Goal: Find specific page/section: Find specific page/section

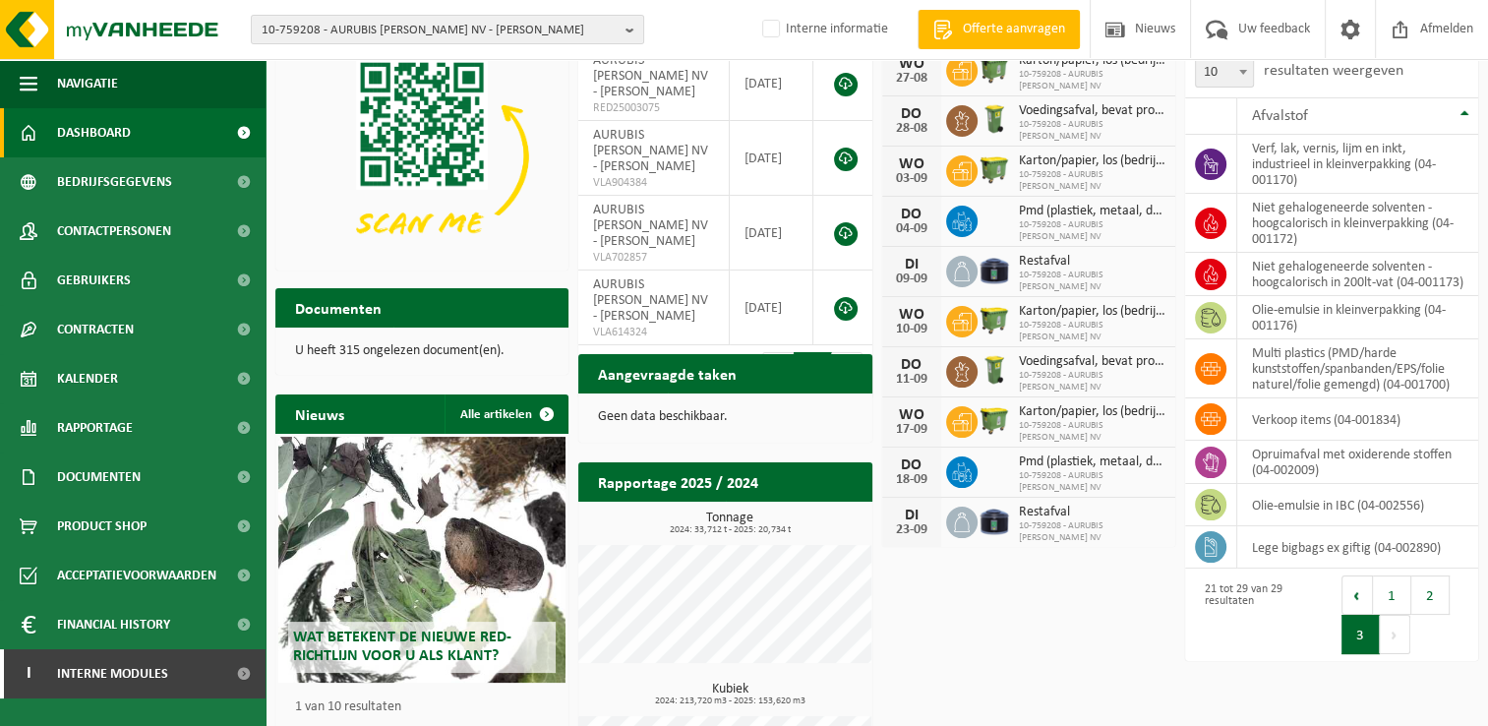
scroll to position [240, 0]
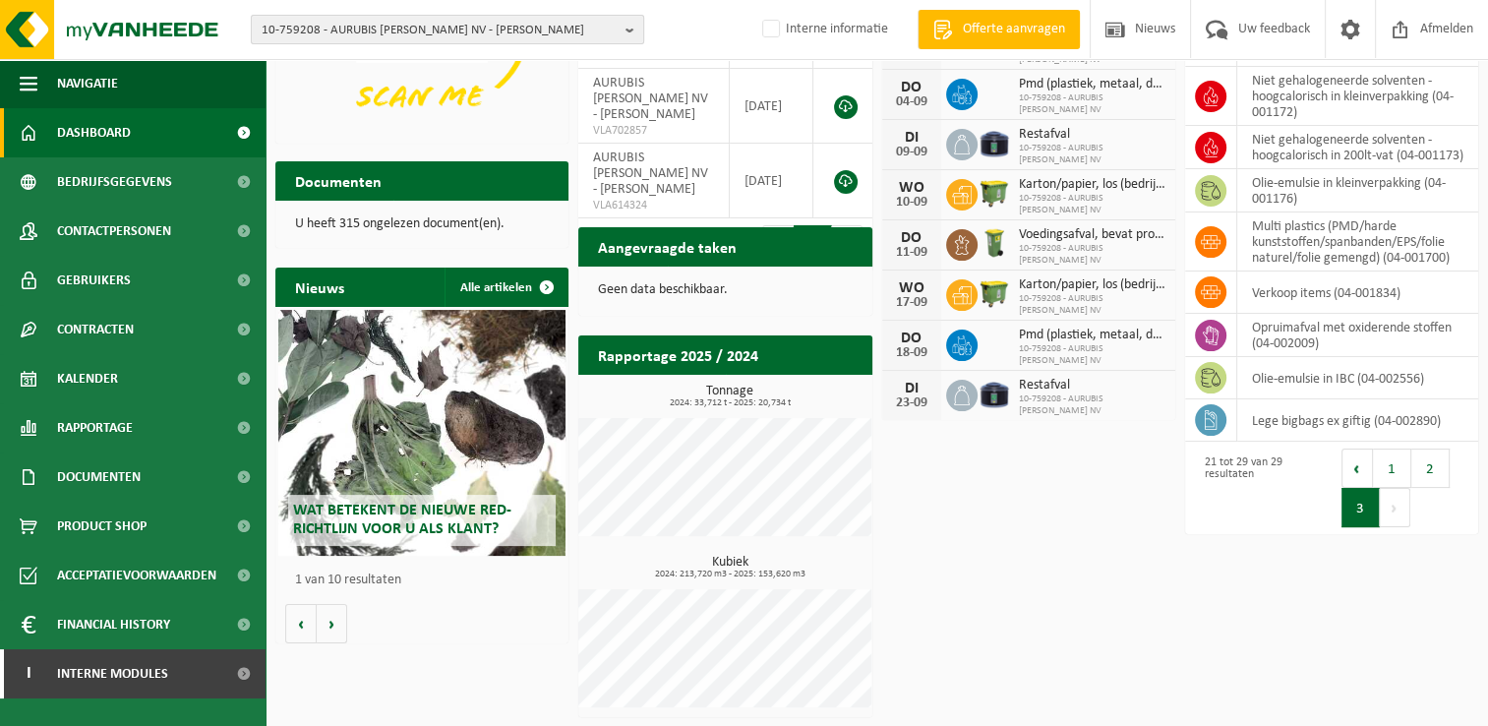
click at [397, 32] on span "10-759208 - AURUBIS [PERSON_NAME] NV - [PERSON_NAME]" at bounding box center [440, 30] width 356 height 29
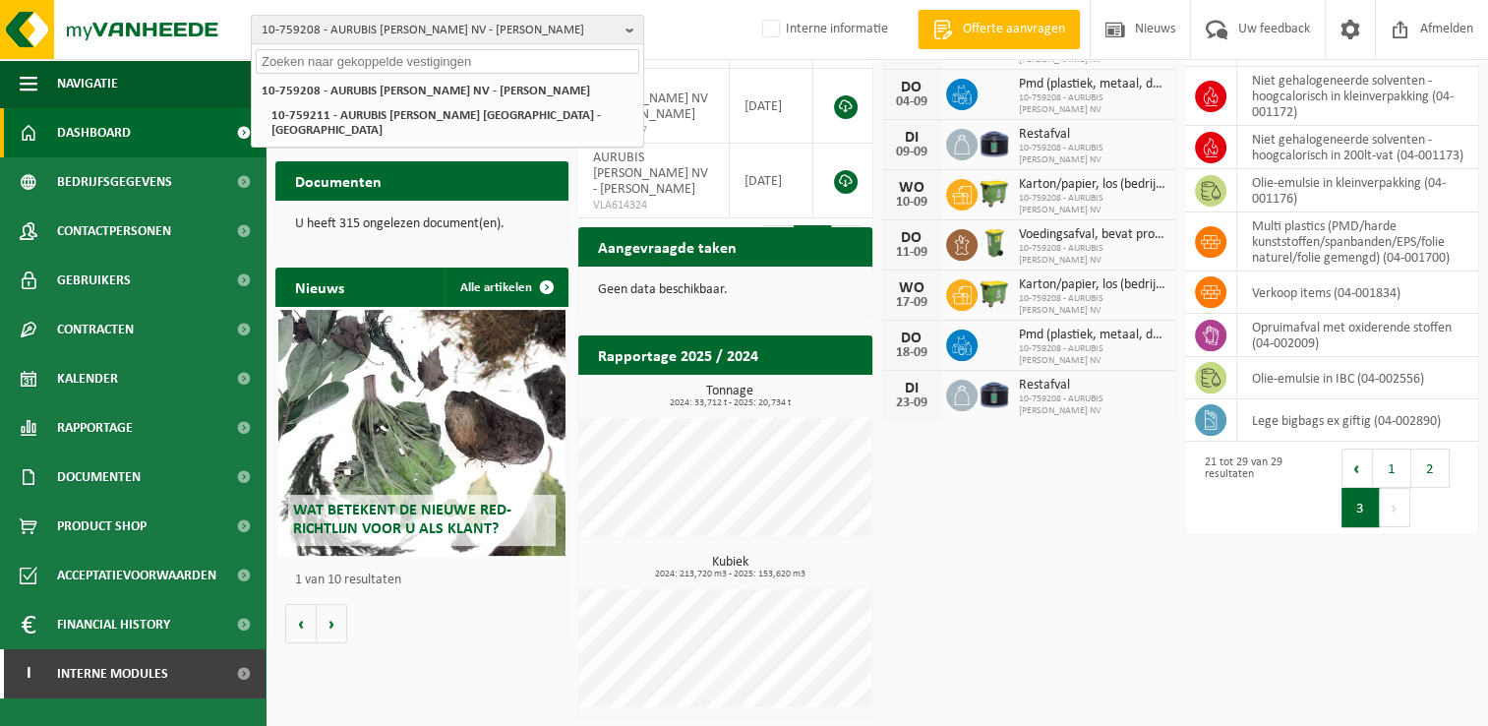
click at [397, 65] on input "text" at bounding box center [447, 61] width 383 height 25
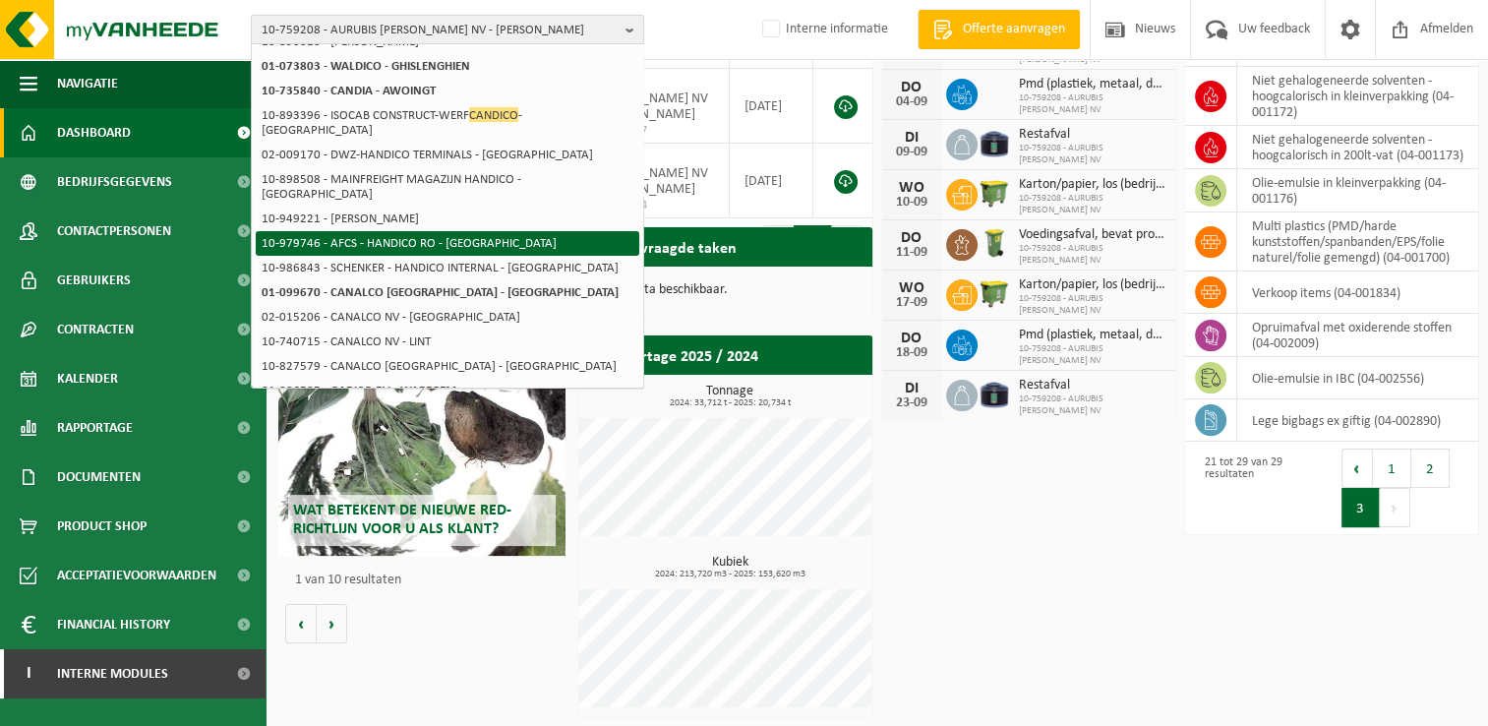
scroll to position [0, 0]
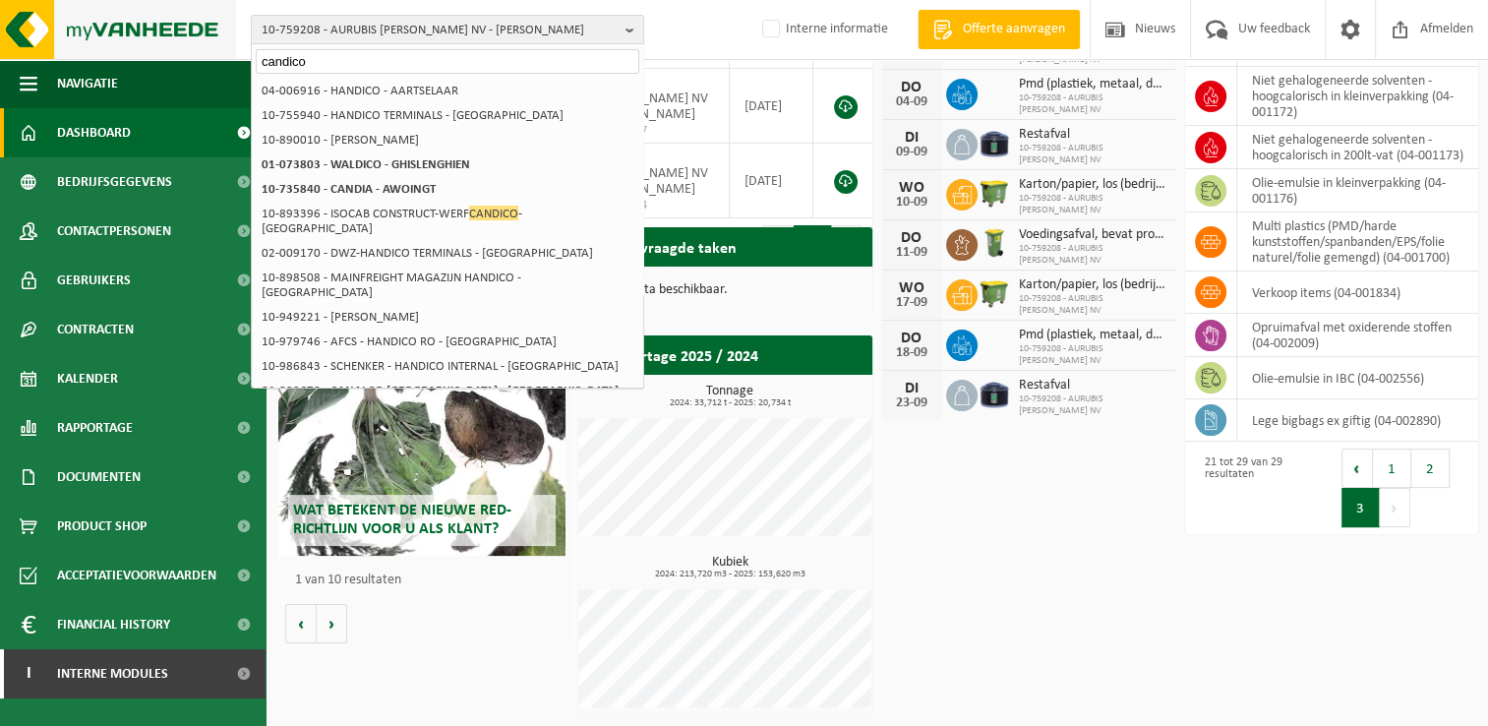
drag, startPoint x: 463, startPoint y: 65, endPoint x: 205, endPoint y: 45, distance: 259.3
click at [205, 45] on div "10-759208 - AURUBIS [PERSON_NAME] NV - [PERSON_NAME] candico 10-759208 - AURUBI…" at bounding box center [744, 30] width 1488 height 60
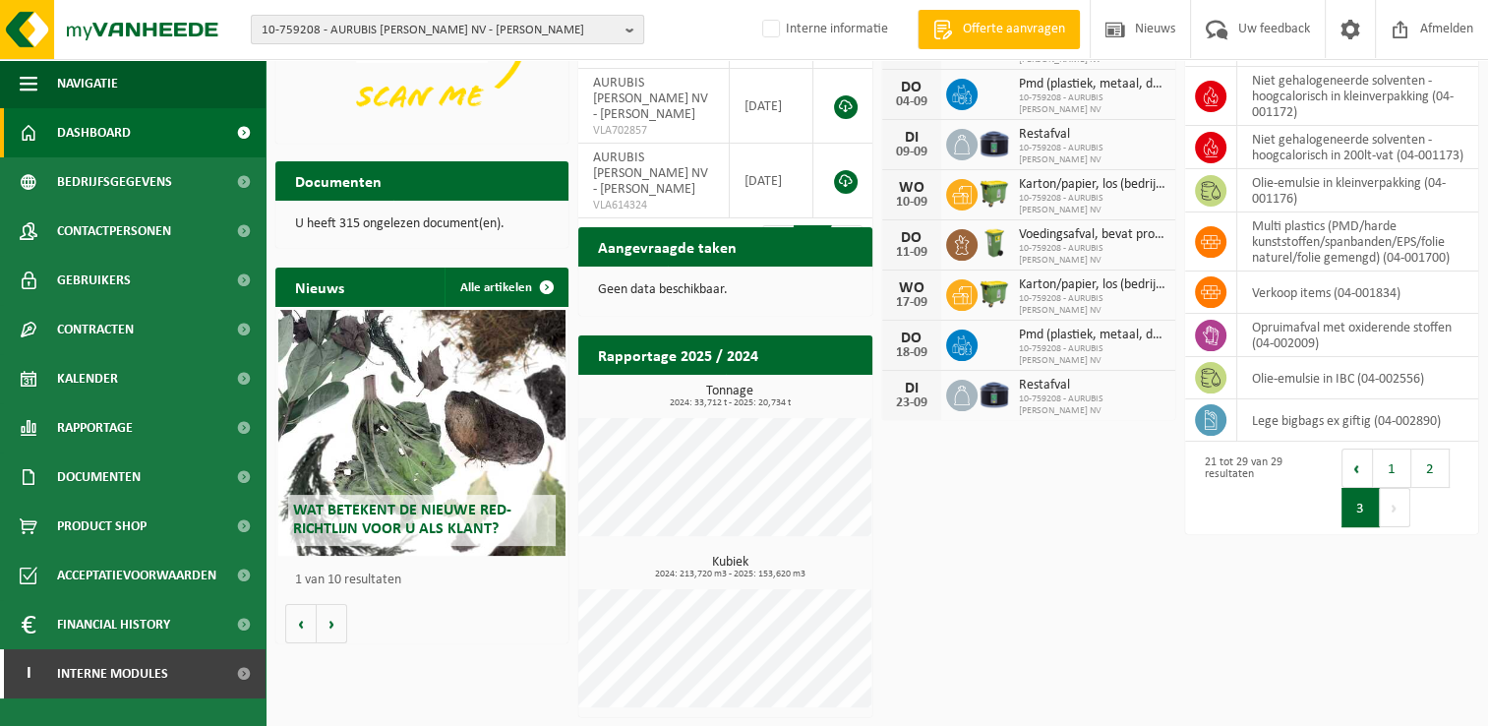
click at [410, 31] on span "10-759208 - AURUBIS [PERSON_NAME] NV - [PERSON_NAME]" at bounding box center [440, 30] width 356 height 29
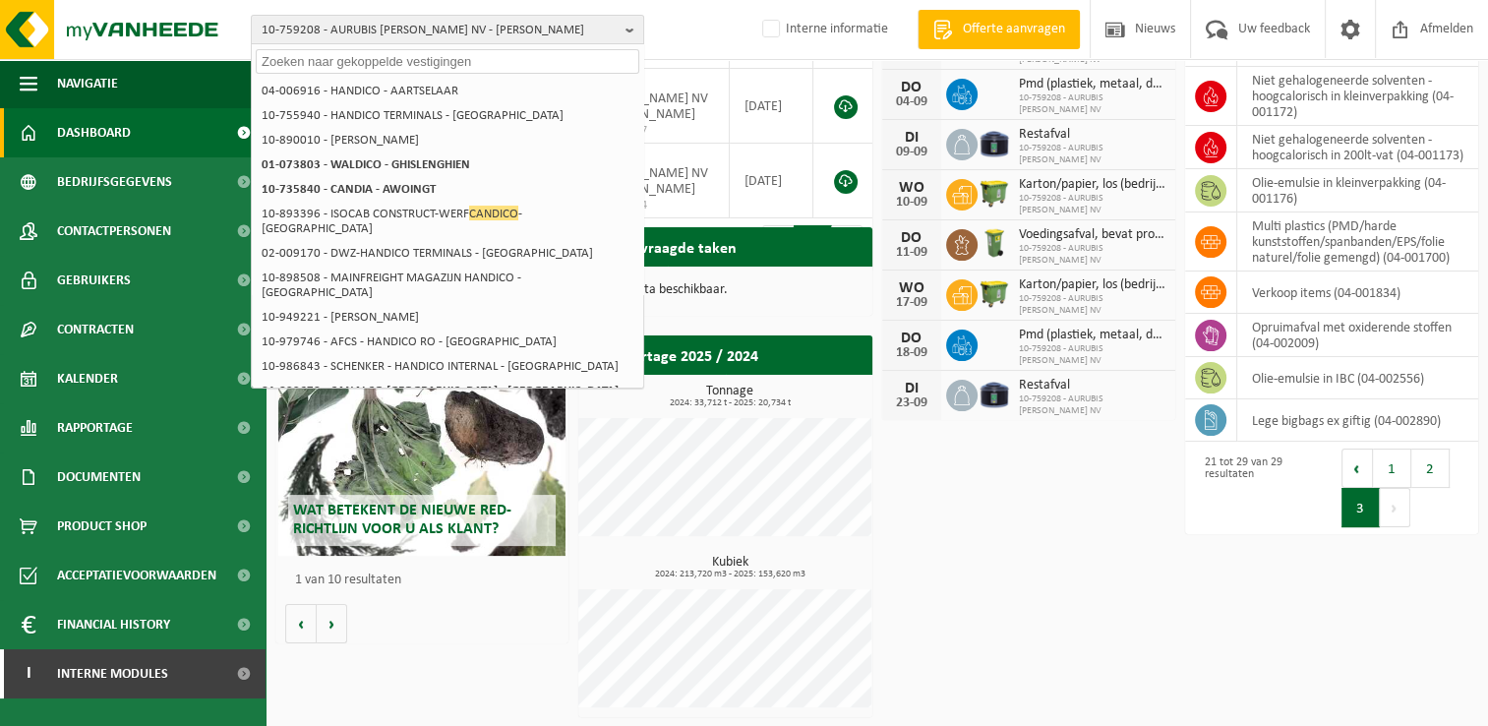
click at [379, 66] on input "text" at bounding box center [447, 61] width 383 height 25
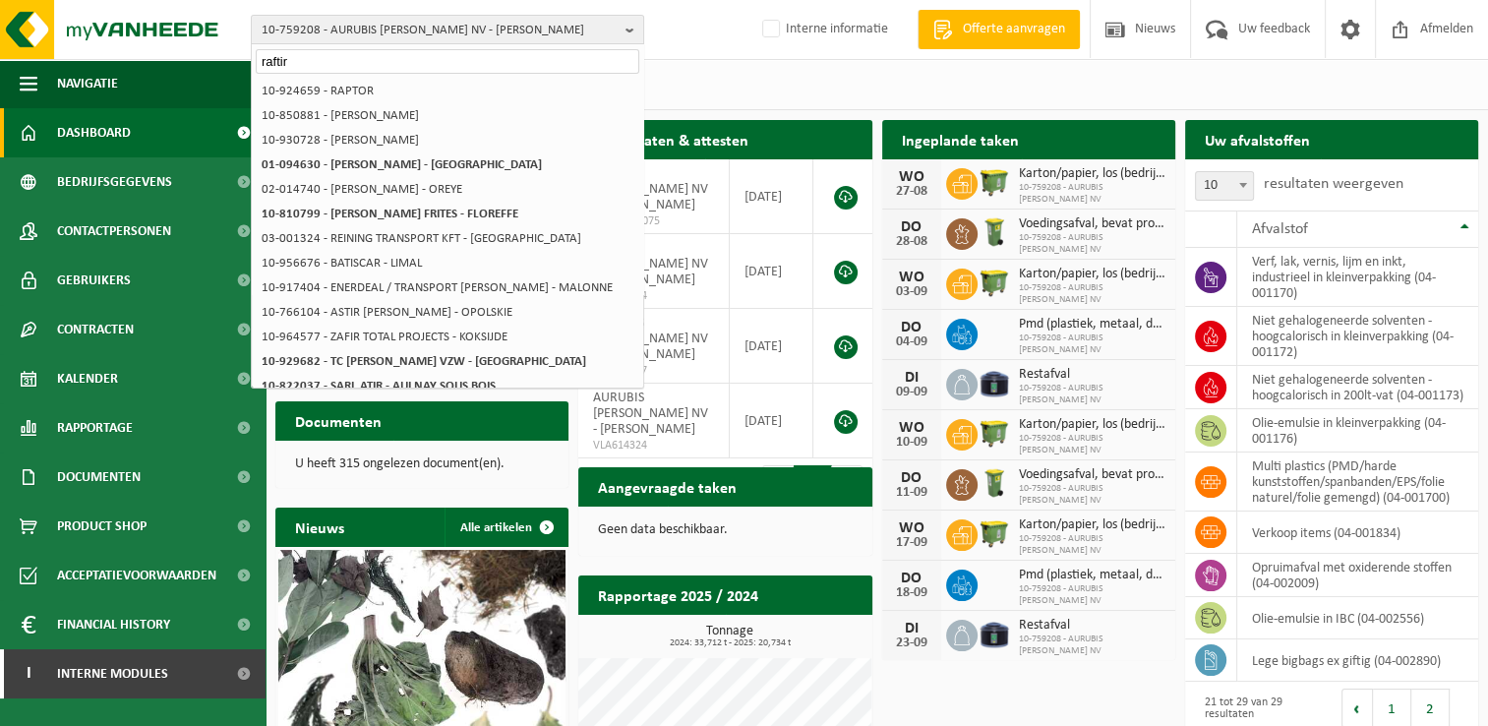
click at [306, 63] on input "raftir" at bounding box center [447, 61] width 383 height 25
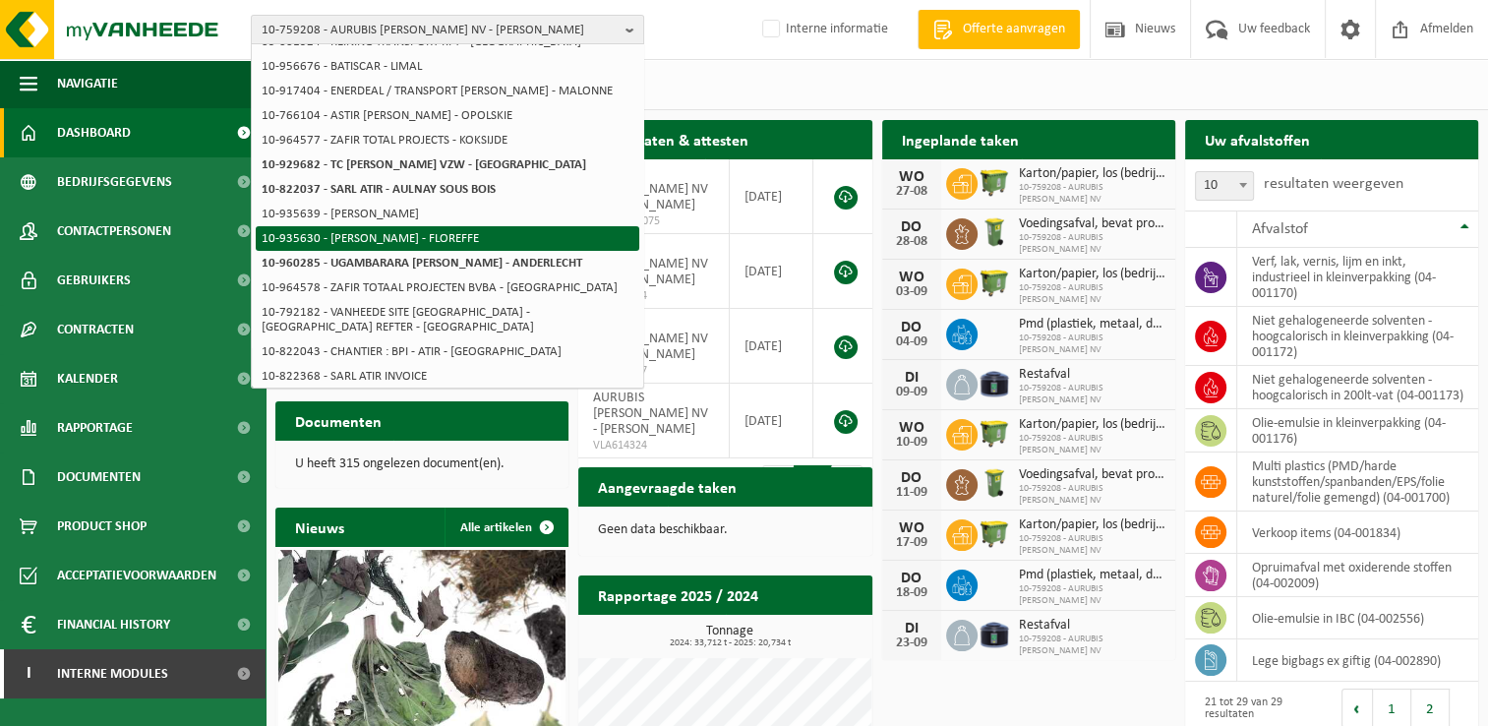
scroll to position [240, 0]
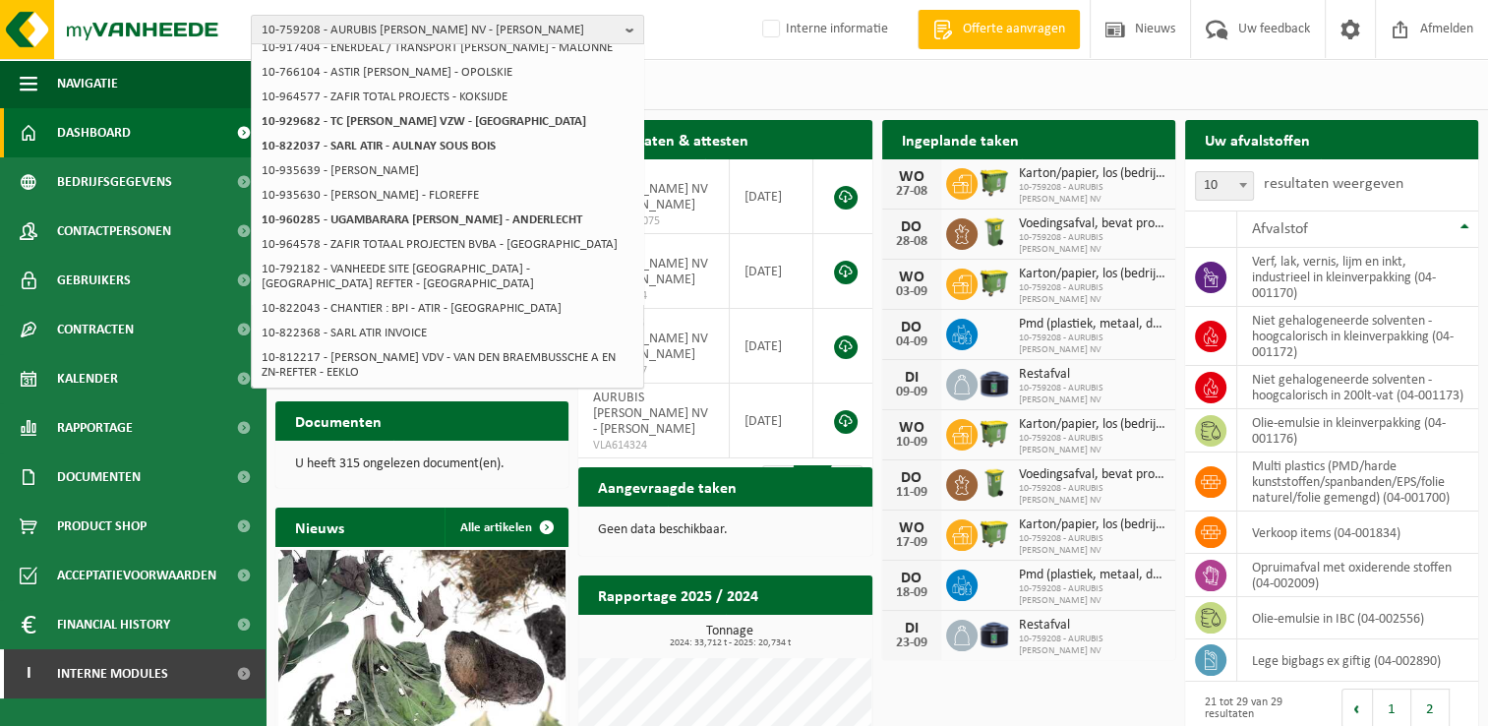
type input "raftir"
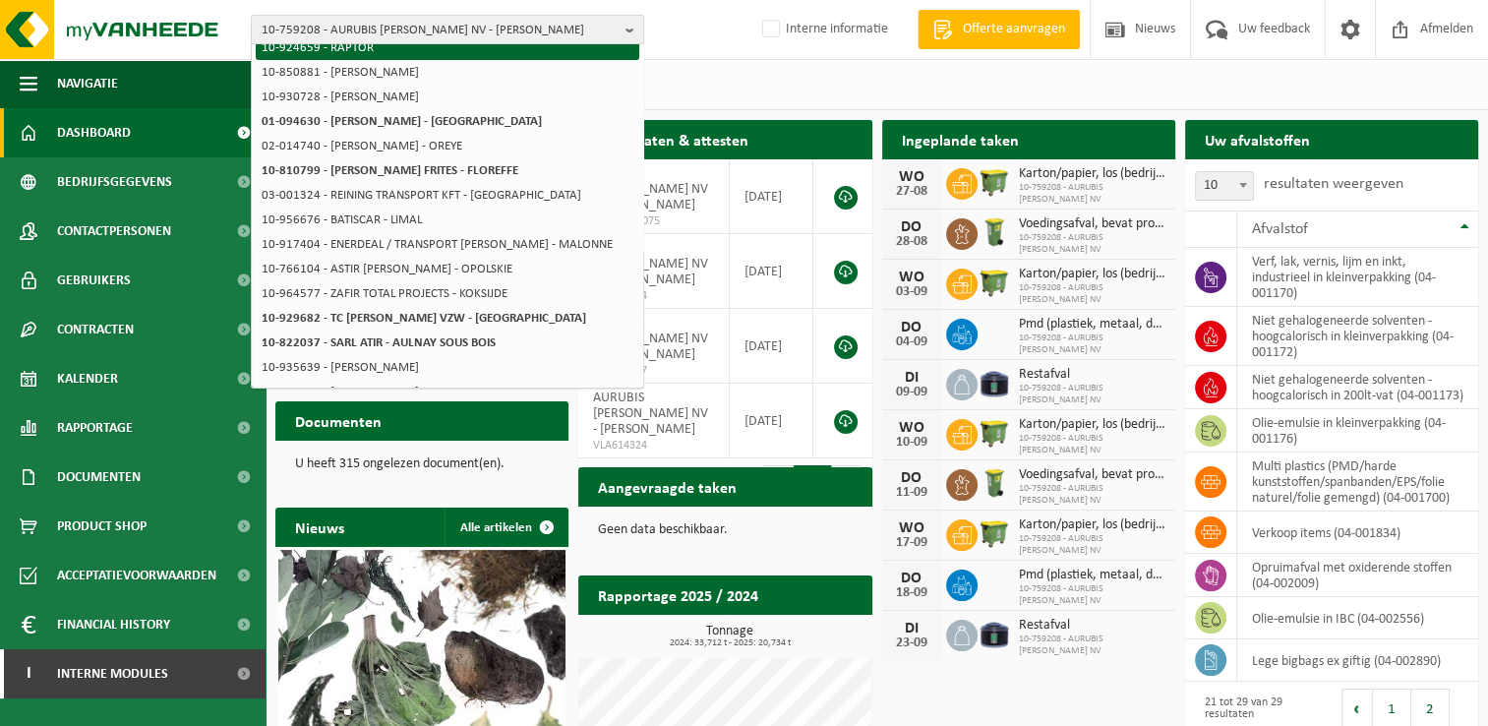
scroll to position [0, 0]
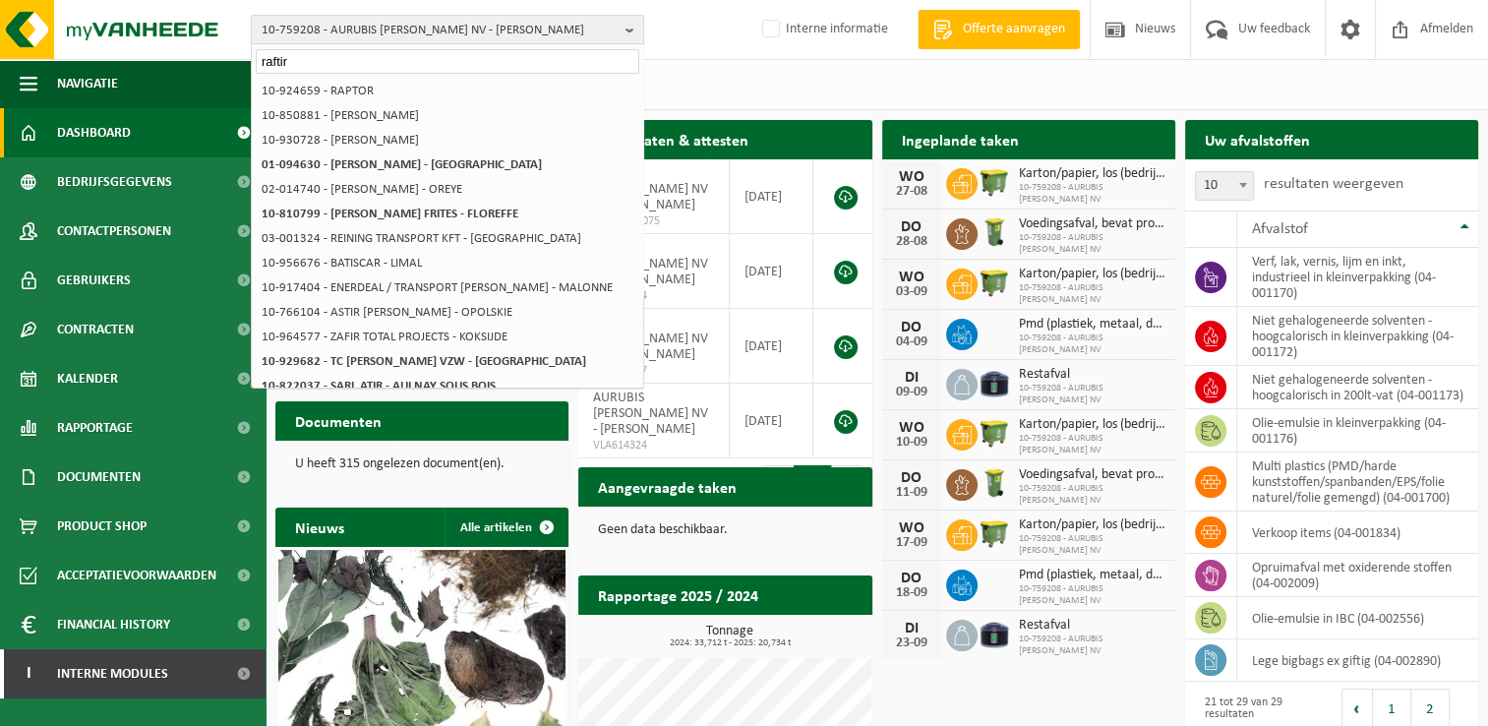
click at [684, 85] on div "Vestigingen (2/2) Alles selecteren Alles deselecteren Actieve selecteren AURUBI…" at bounding box center [876, 84] width 1222 height 51
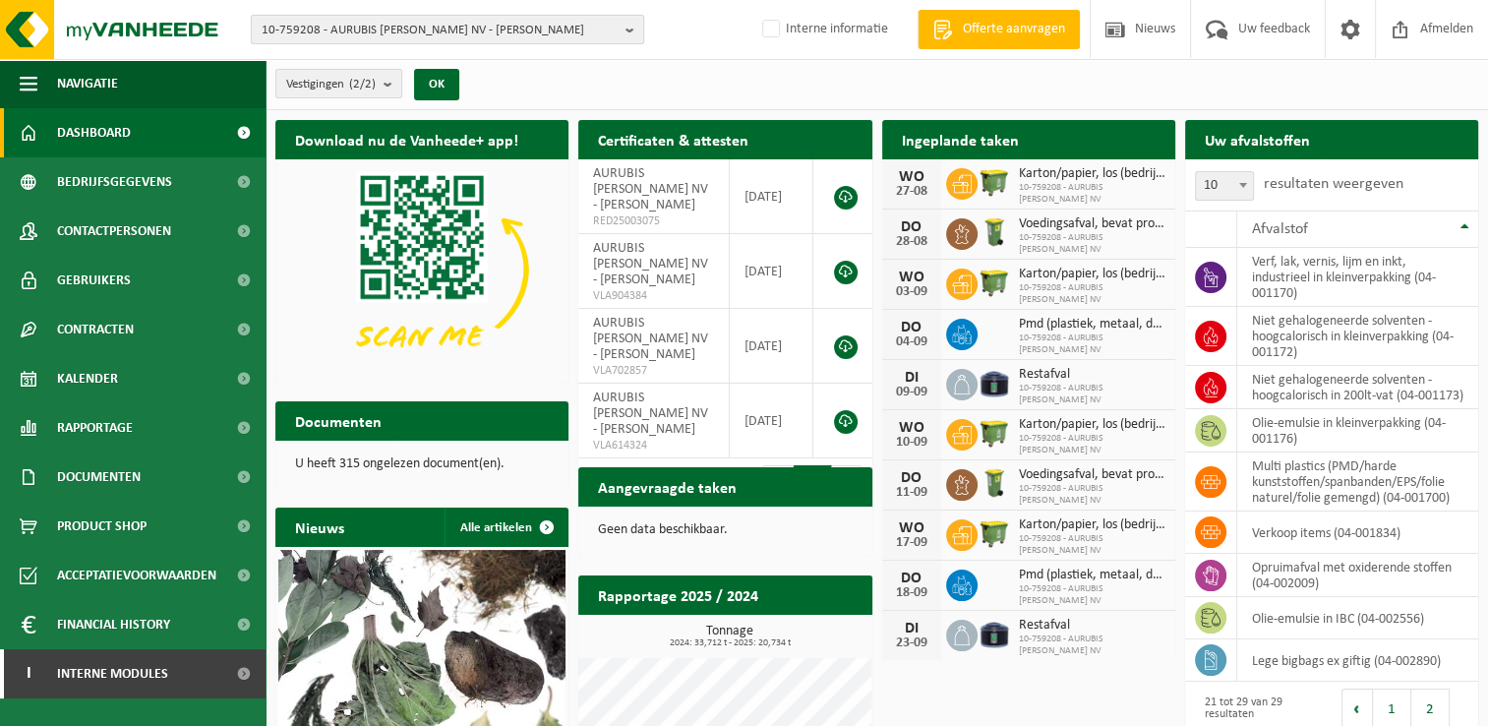
click at [405, 24] on span "10-759208 - AURUBIS [PERSON_NAME] NV - [PERSON_NAME]" at bounding box center [440, 30] width 356 height 29
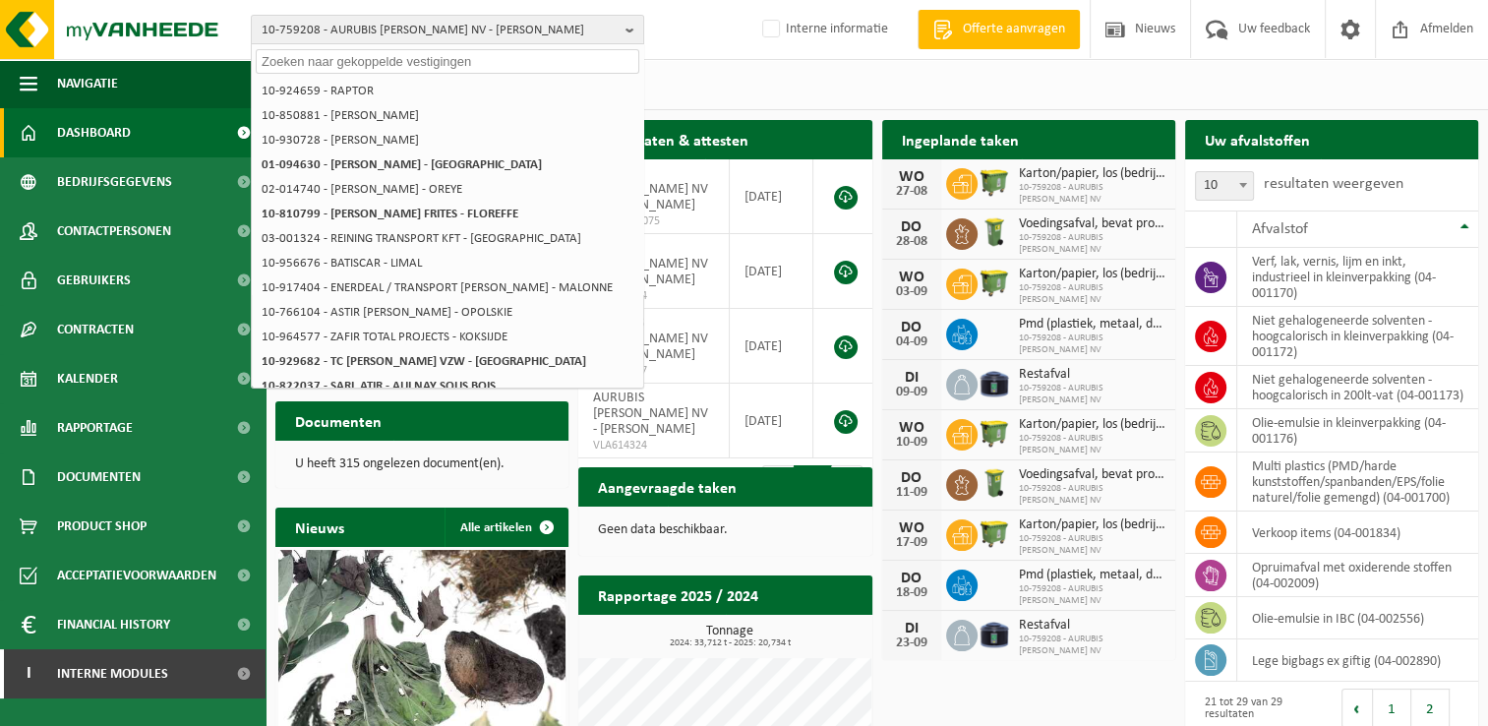
click at [323, 57] on input "text" at bounding box center [447, 61] width 383 height 25
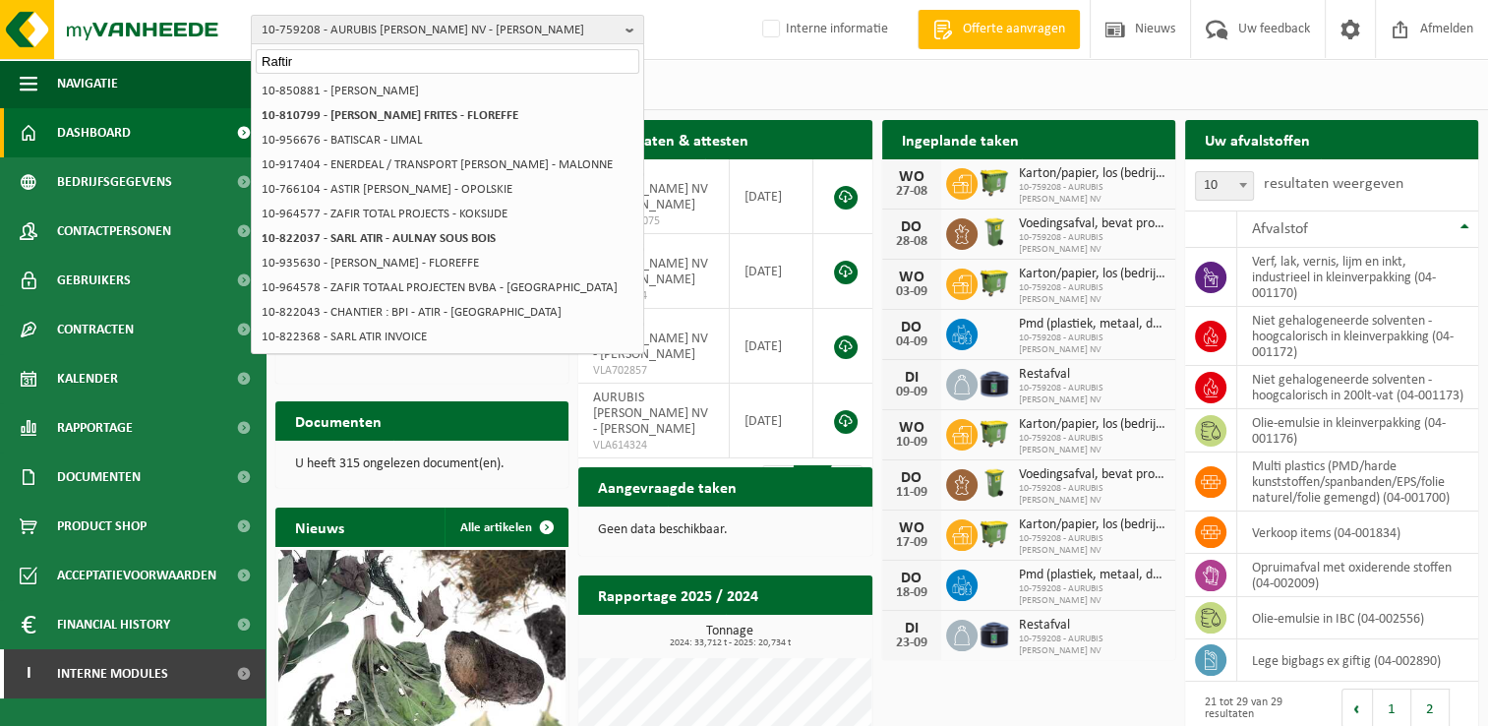
type input "Raftir"
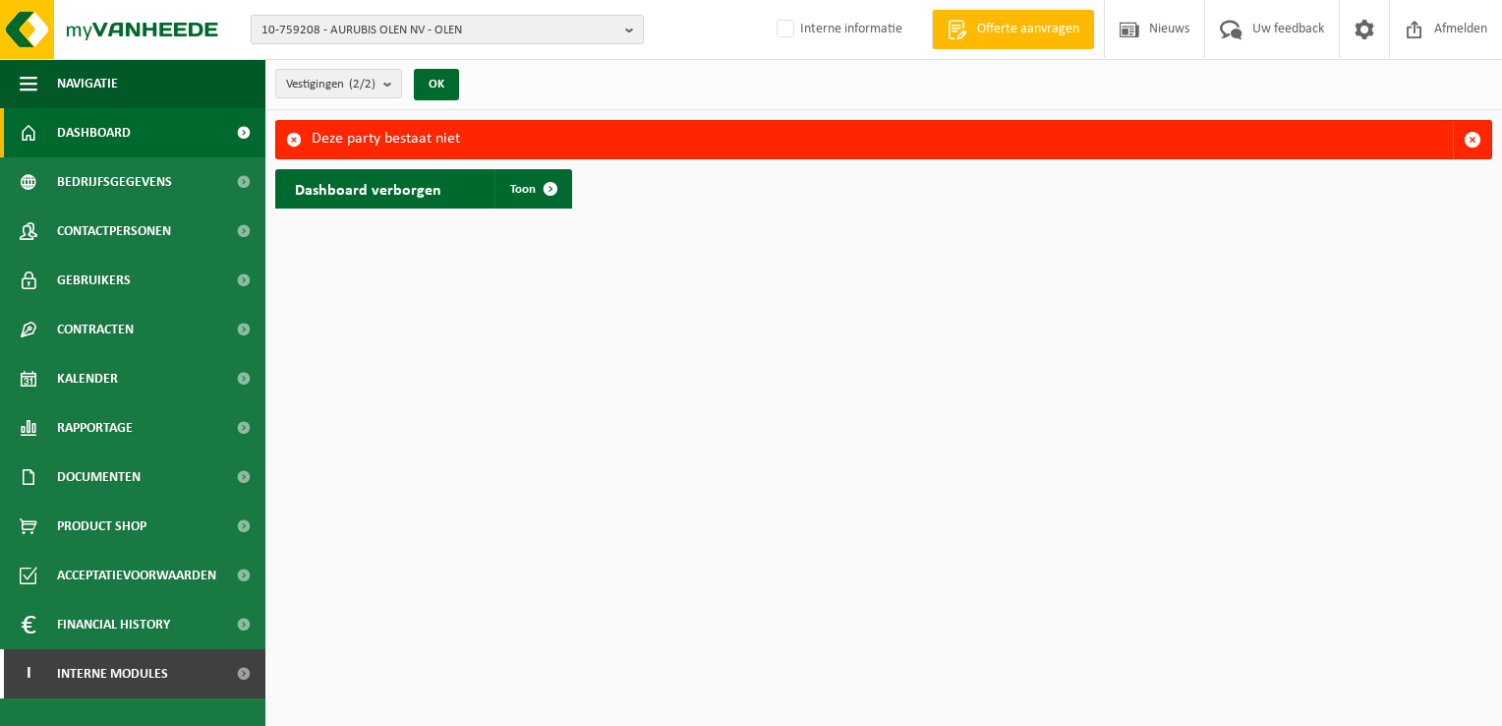
click at [368, 23] on span "10-759208 - AURUBIS [PERSON_NAME] NV - [PERSON_NAME]" at bounding box center [440, 30] width 356 height 29
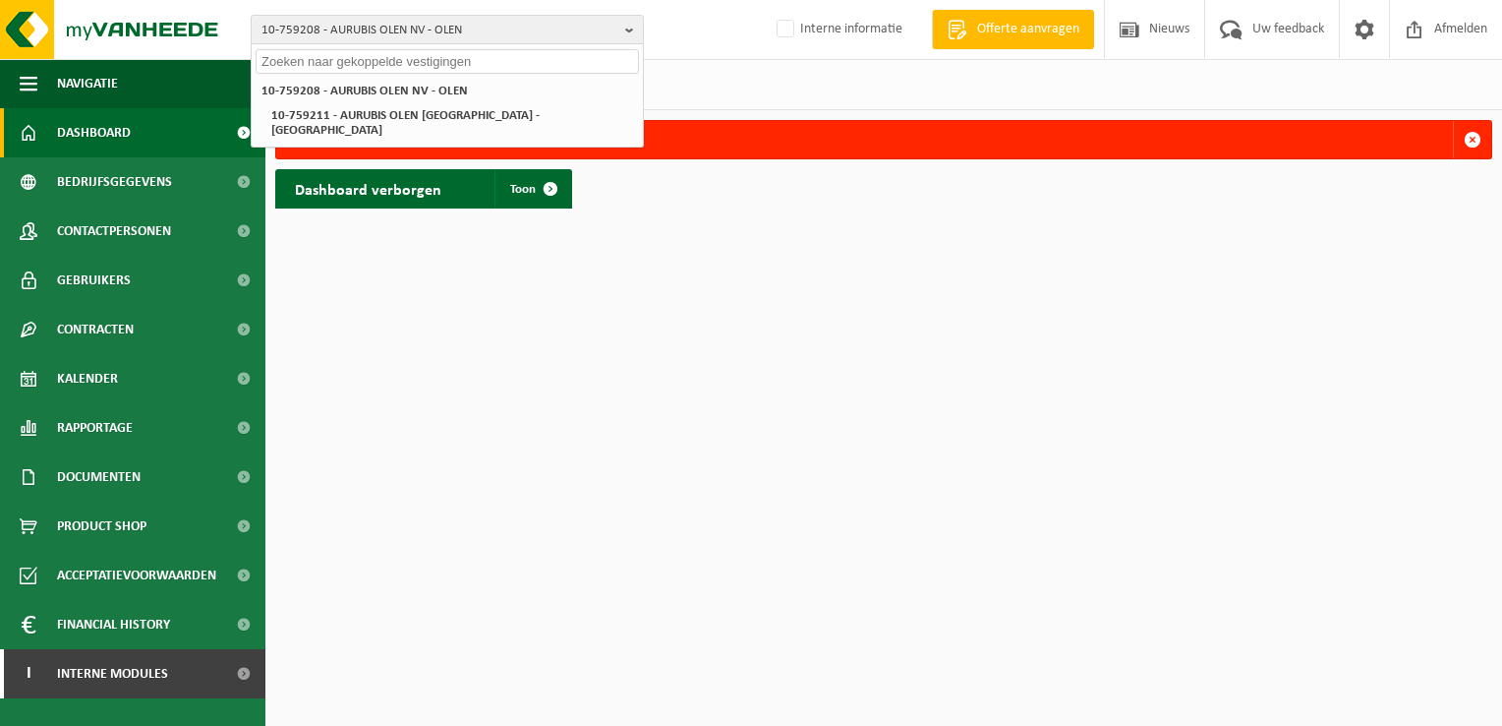
click at [352, 60] on input "text" at bounding box center [447, 61] width 383 height 25
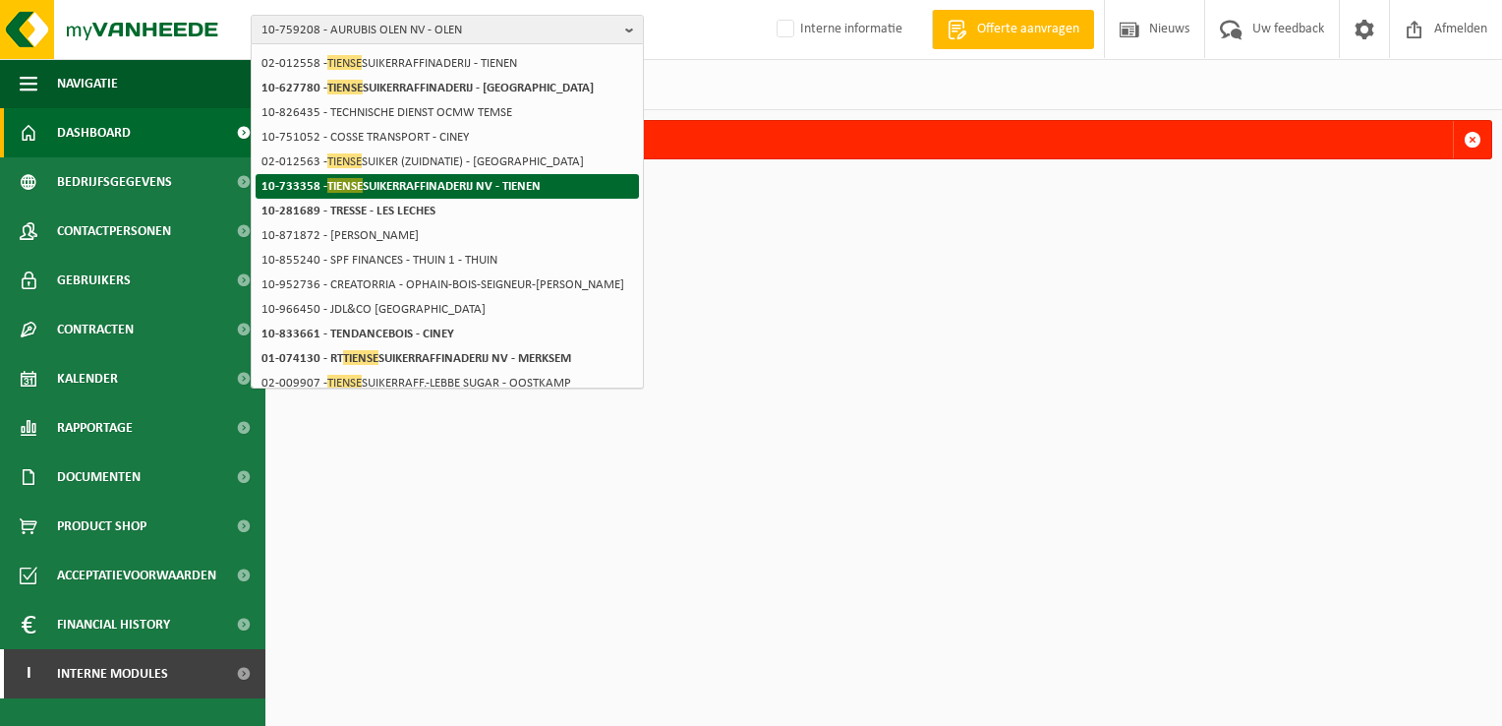
scroll to position [98, 0]
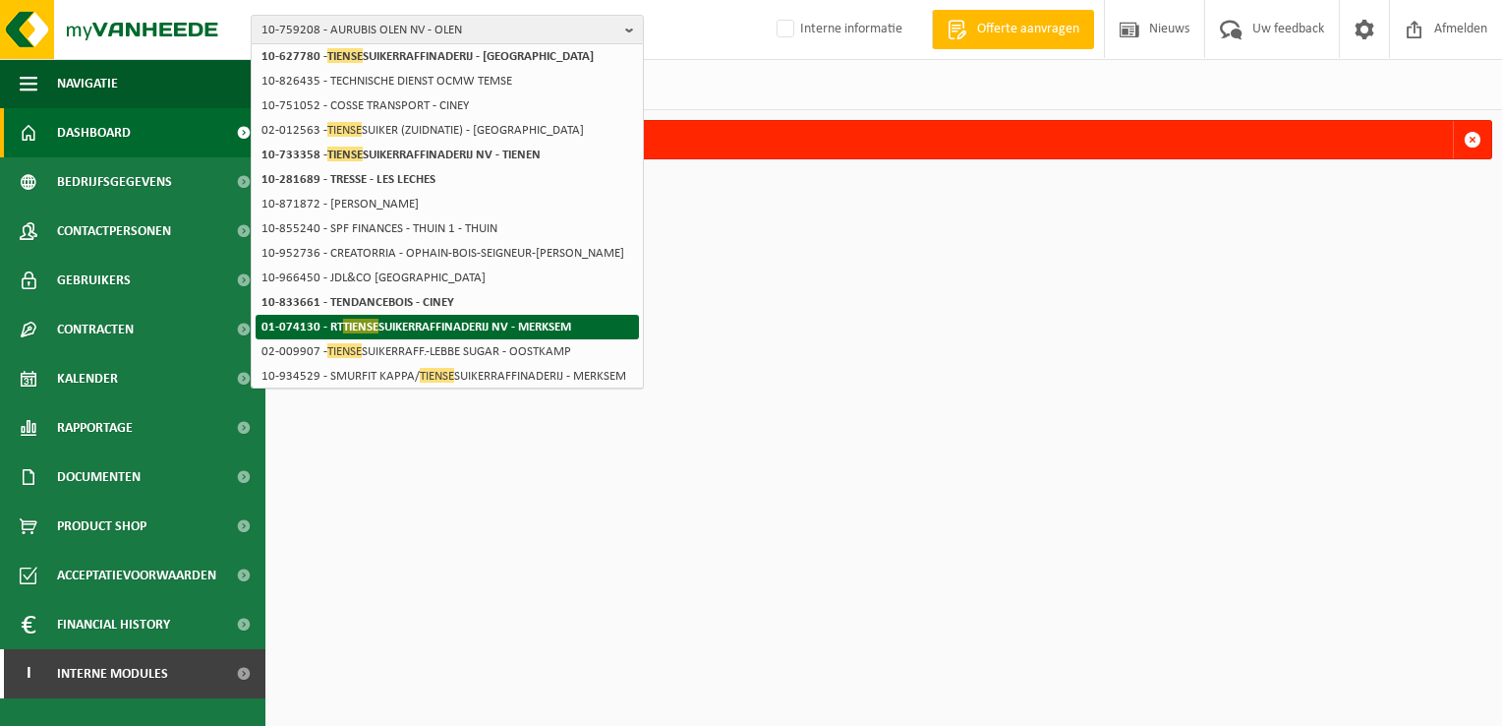
type input "tiense"
click at [448, 319] on strong "01-074130 - RT TIENSE SUIKERRAFFINADERIJ NV - MERKSEM" at bounding box center [417, 326] width 310 height 15
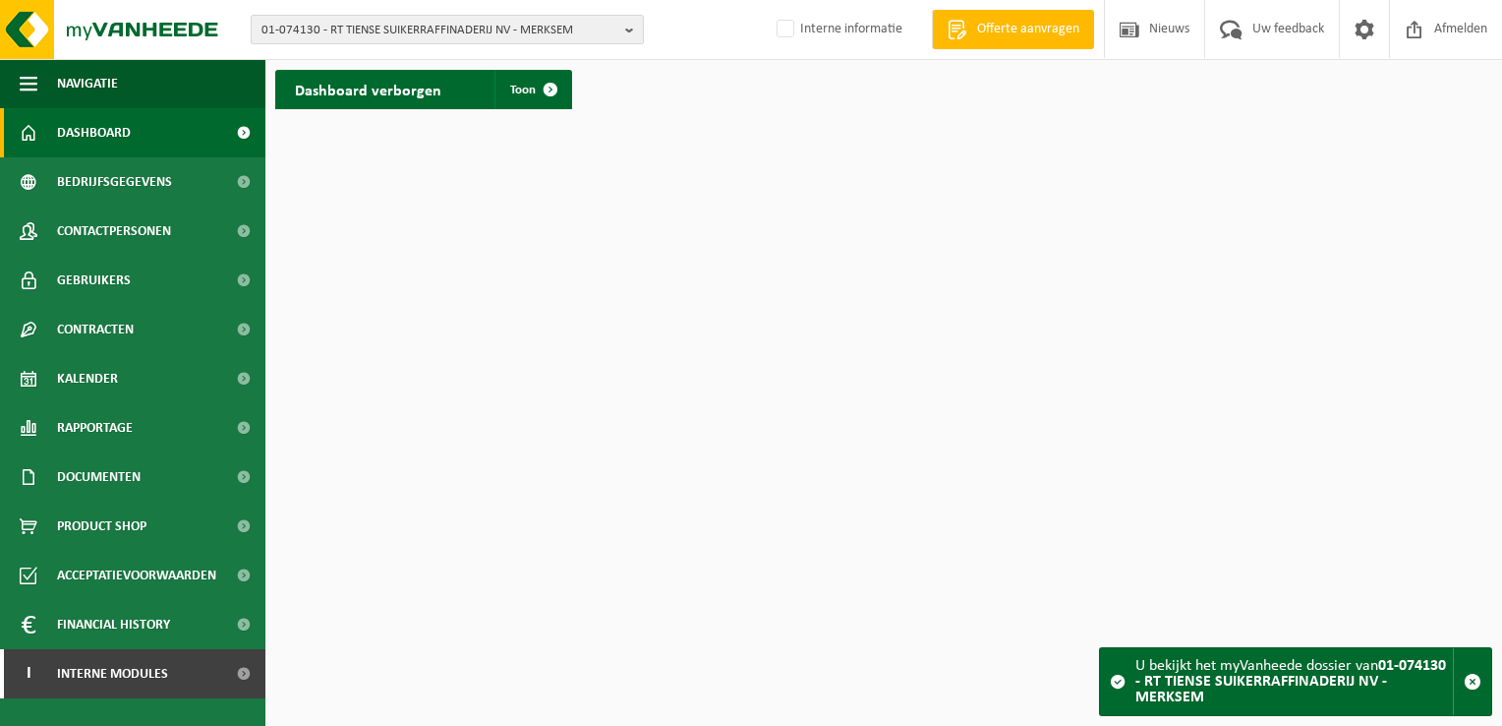
click at [555, 31] on span "01-074130 - RT TIENSE SUIKERRAFFINADERIJ NV - MERKSEM" at bounding box center [440, 30] width 356 height 29
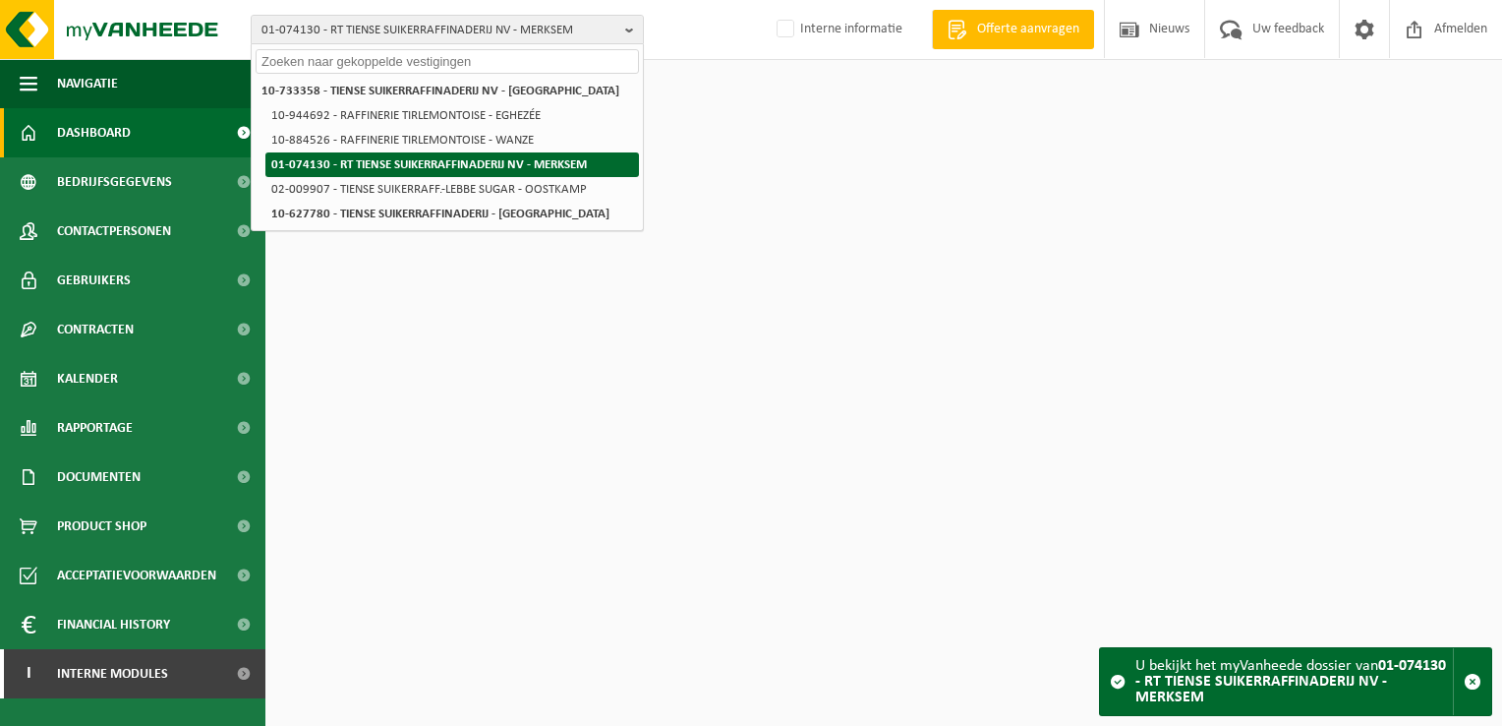
click at [566, 163] on strong "01-074130 - RT TIENSE SUIKERRAFFINADERIJ NV - MERKSEM" at bounding box center [429, 164] width 316 height 13
click at [397, 158] on strong "01-074130 - RT TIENSE SUIKERRAFFINADERIJ NV - MERKSEM" at bounding box center [429, 164] width 316 height 13
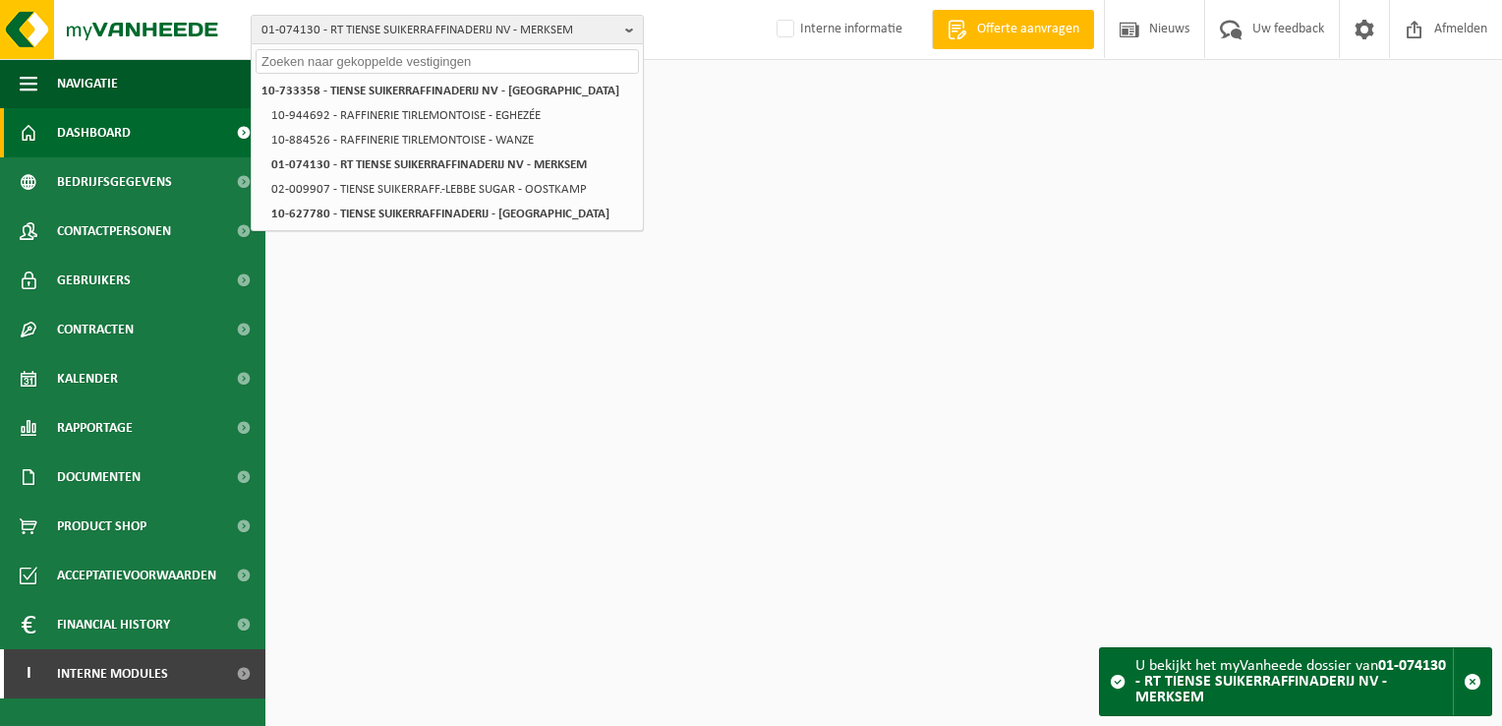
drag, startPoint x: 797, startPoint y: 198, endPoint x: 717, endPoint y: 182, distance: 82.1
click at [791, 198] on html "01-074130 - RT TIENSE SUIKERRAFFINADERIJ NV - MERKSEM 10-733358 - TIENSE SUIKER…" at bounding box center [751, 363] width 1502 height 726
drag, startPoint x: 718, startPoint y: 489, endPoint x: 594, endPoint y: 424, distance: 139.9
click at [686, 464] on html "01-074130 - RT TIENSE SUIKERRAFFINADERIJ NV - MERKSEM 10-733358 - TIENSE SUIKER…" at bounding box center [751, 363] width 1502 height 726
